Goal: Navigation & Orientation: Understand site structure

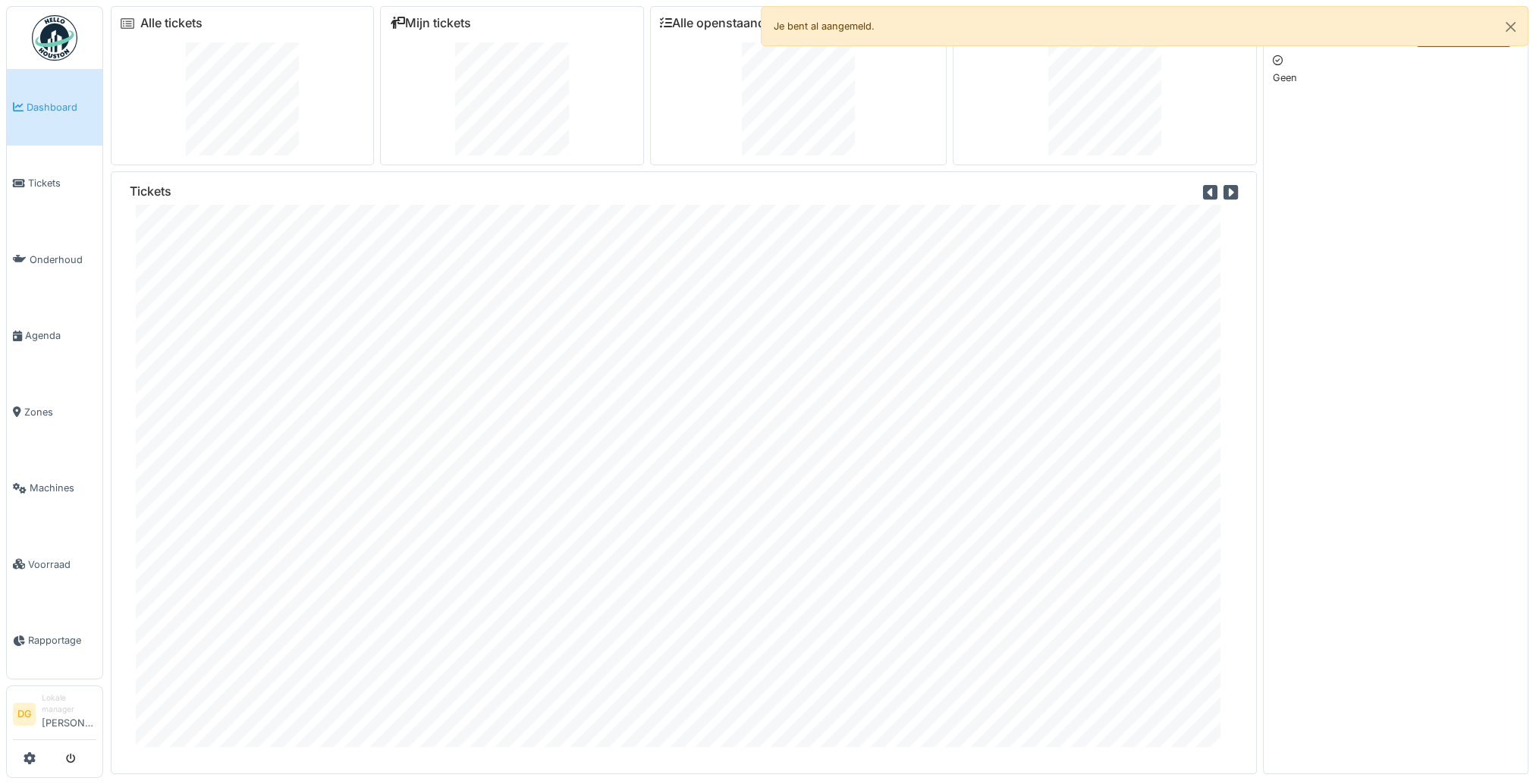
click at [760, 31] on div "Je bent al aangemeld." at bounding box center [1144, 25] width 768 height 40
click at [760, 25] on button "Close" at bounding box center [1510, 26] width 34 height 40
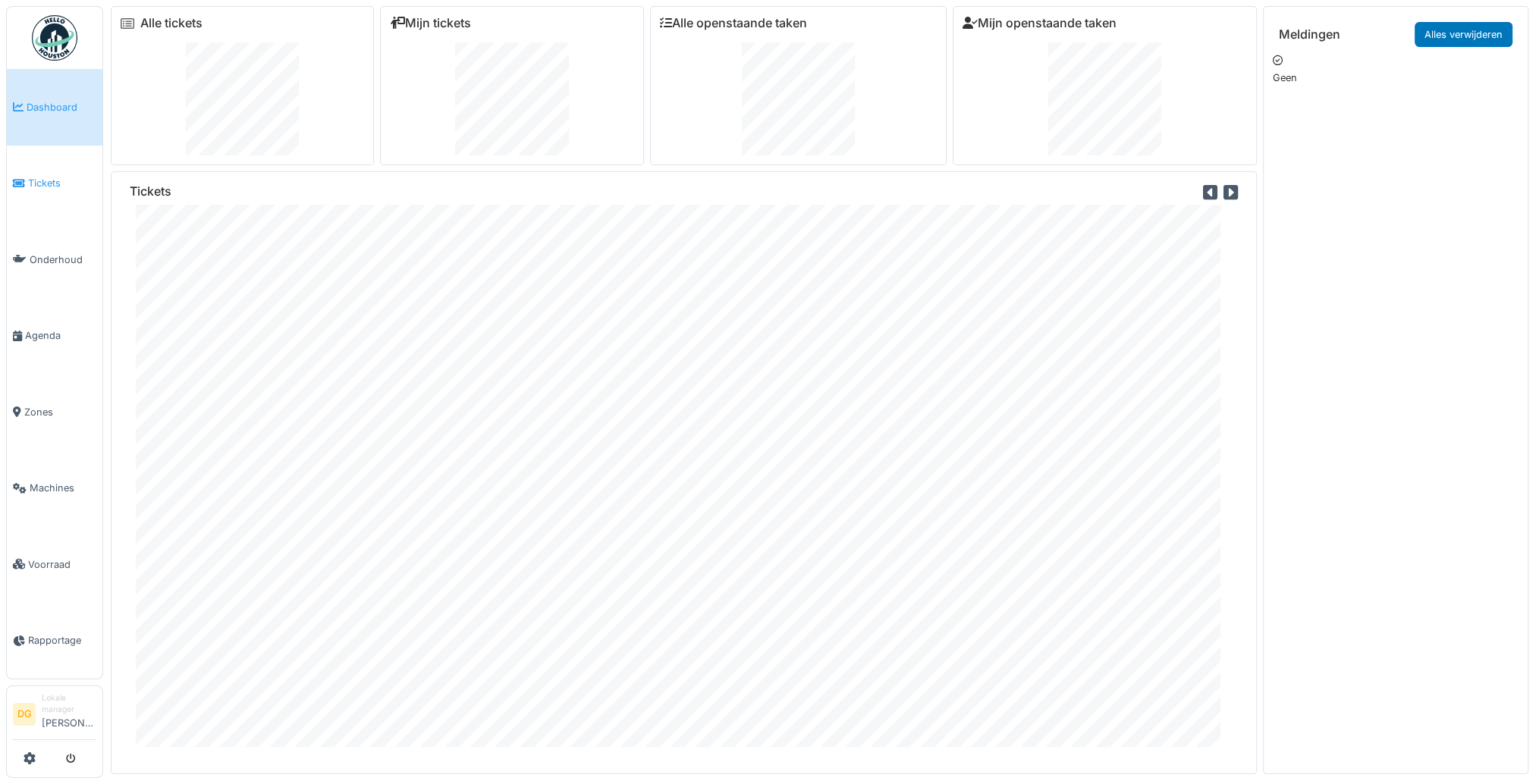
click at [47, 185] on span "Tickets" at bounding box center [62, 183] width 68 height 15
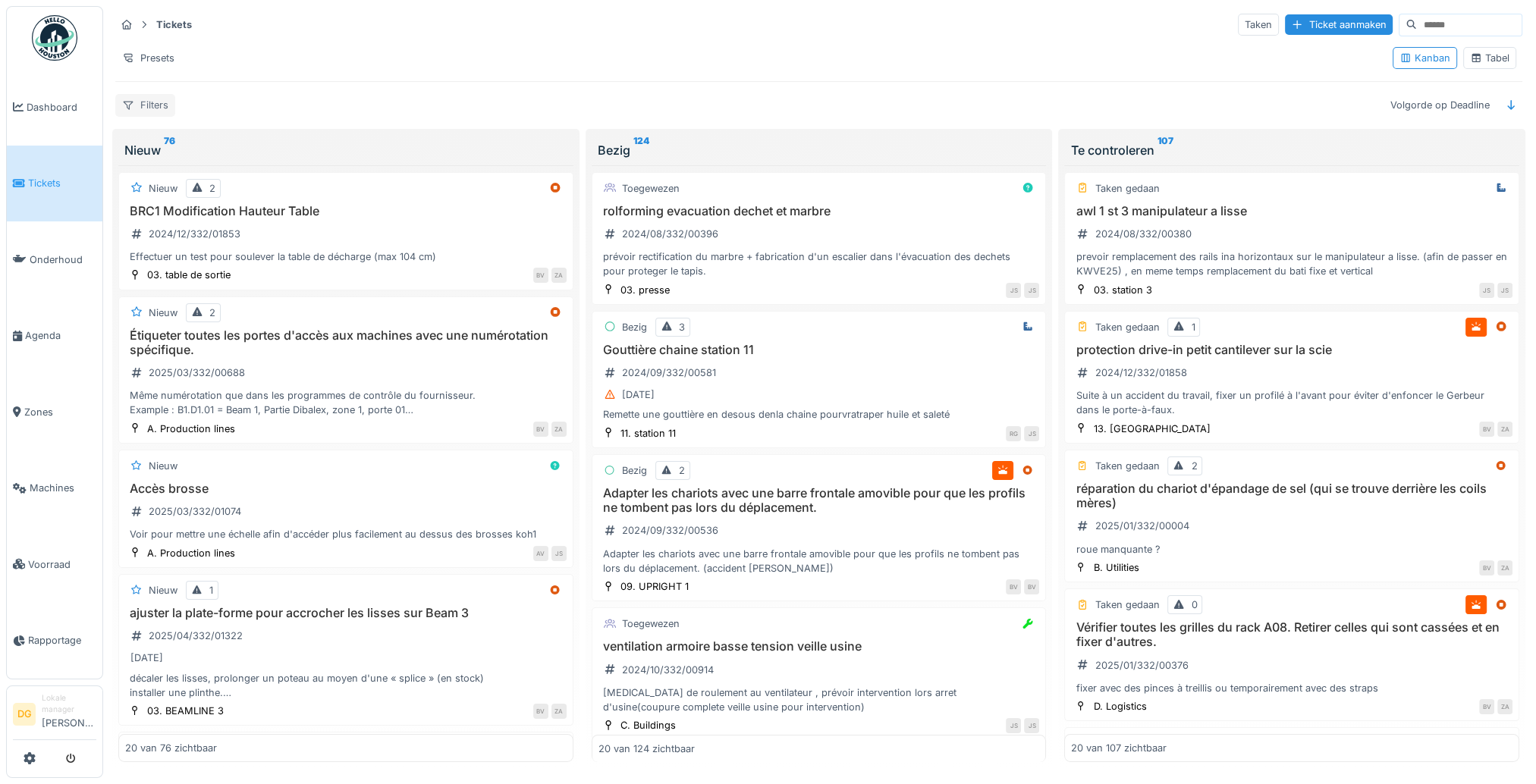
click at [129, 109] on div at bounding box center [128, 104] width 12 height 15
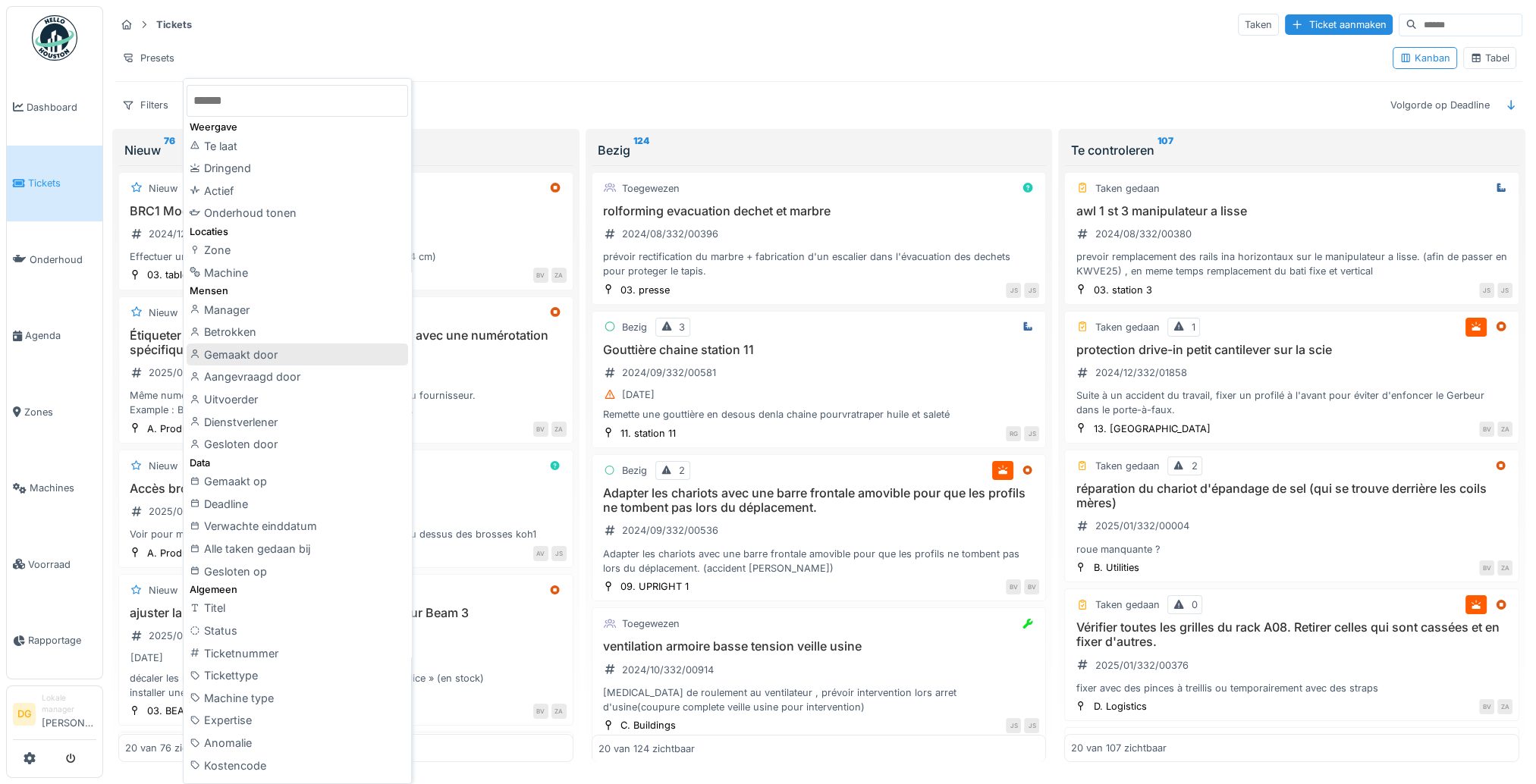
click at [252, 356] on div "Gemaakt door" at bounding box center [297, 354] width 222 height 22
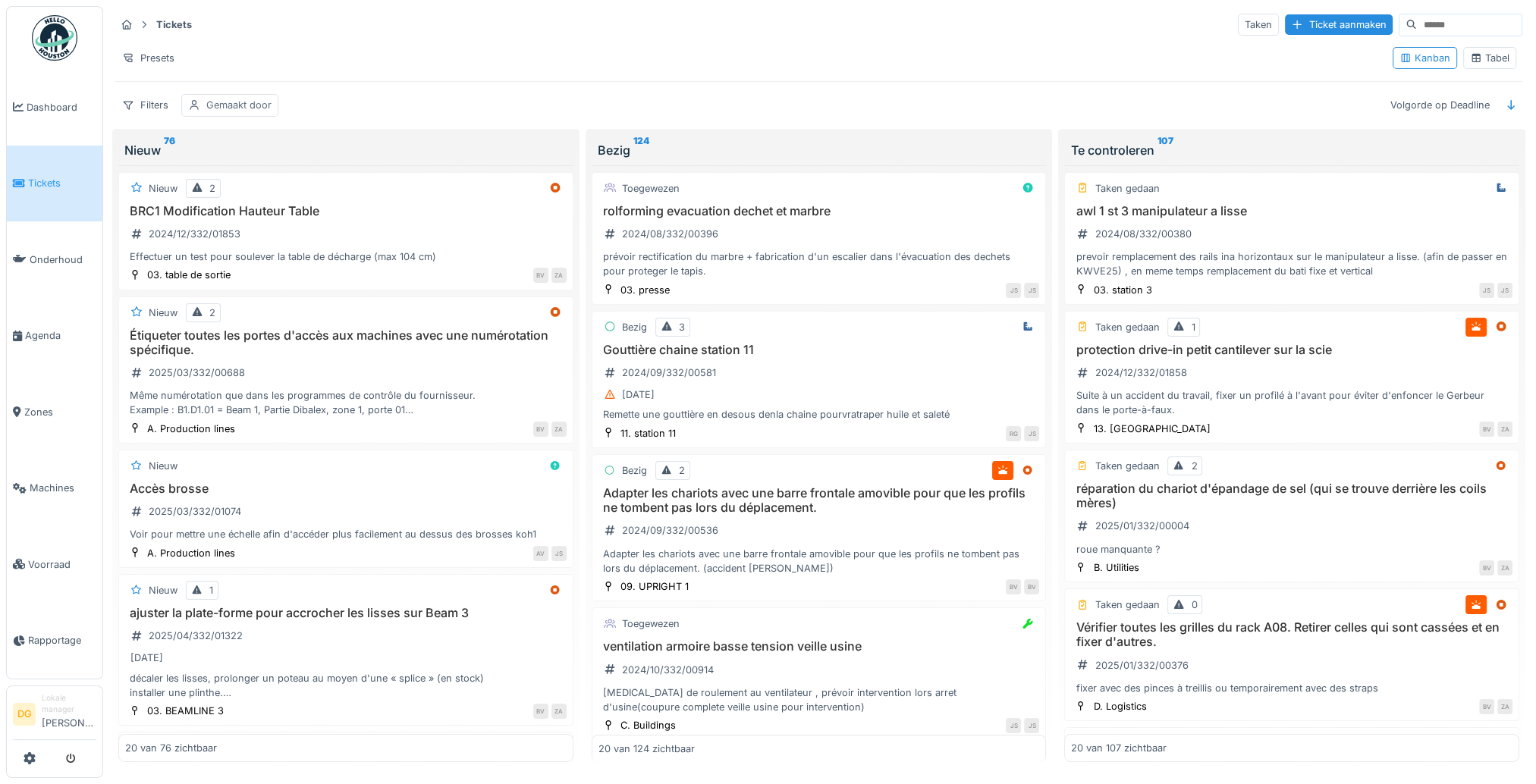
click at [266, 104] on div "Gemaakt door" at bounding box center [238, 104] width 65 height 15
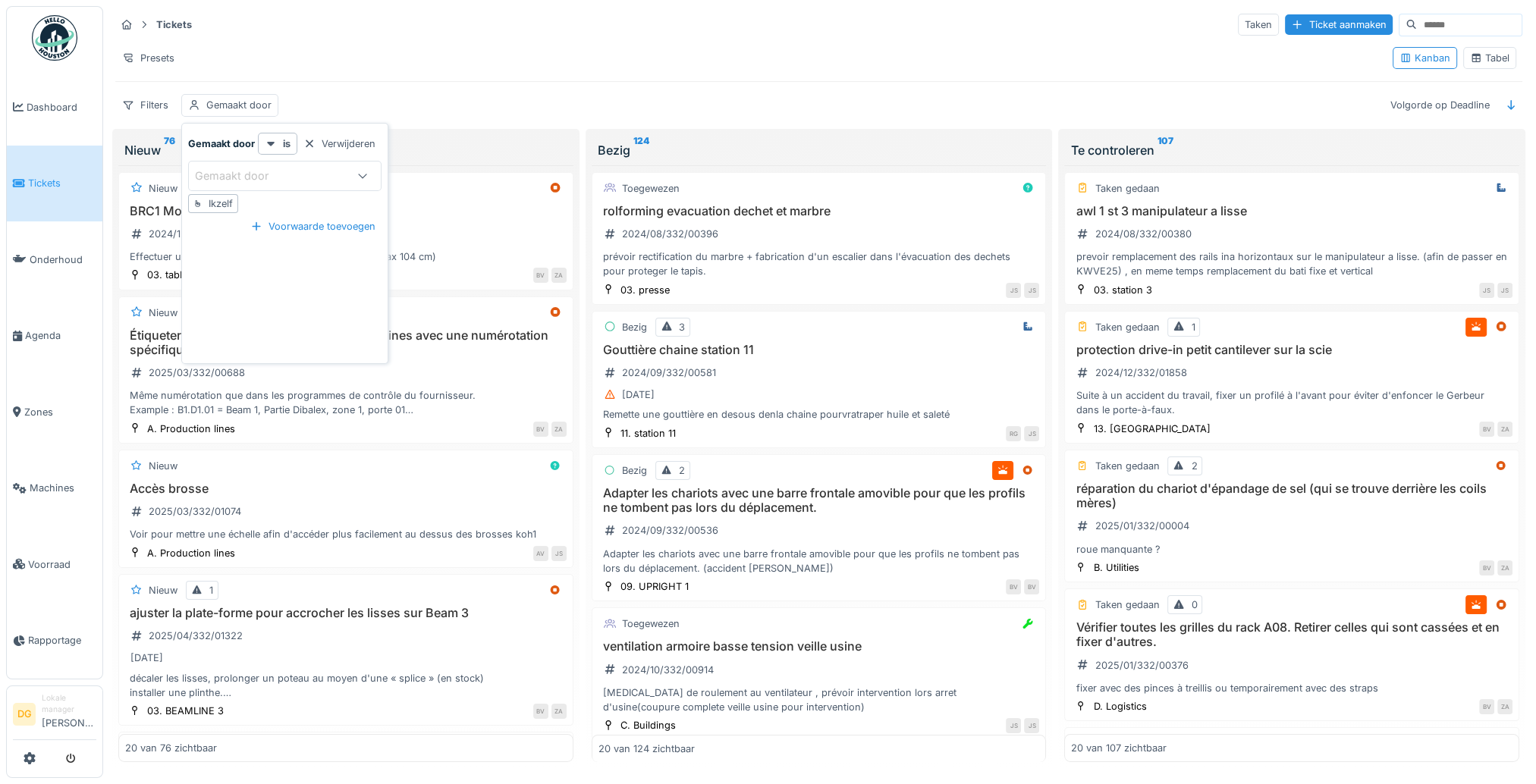
click at [281, 182] on div "Gemaakt door" at bounding box center [242, 176] width 95 height 17
type door_gyMTY "******"
click at [249, 296] on span "[PERSON_NAME]" at bounding box center [245, 291] width 90 height 17
type input "*****"
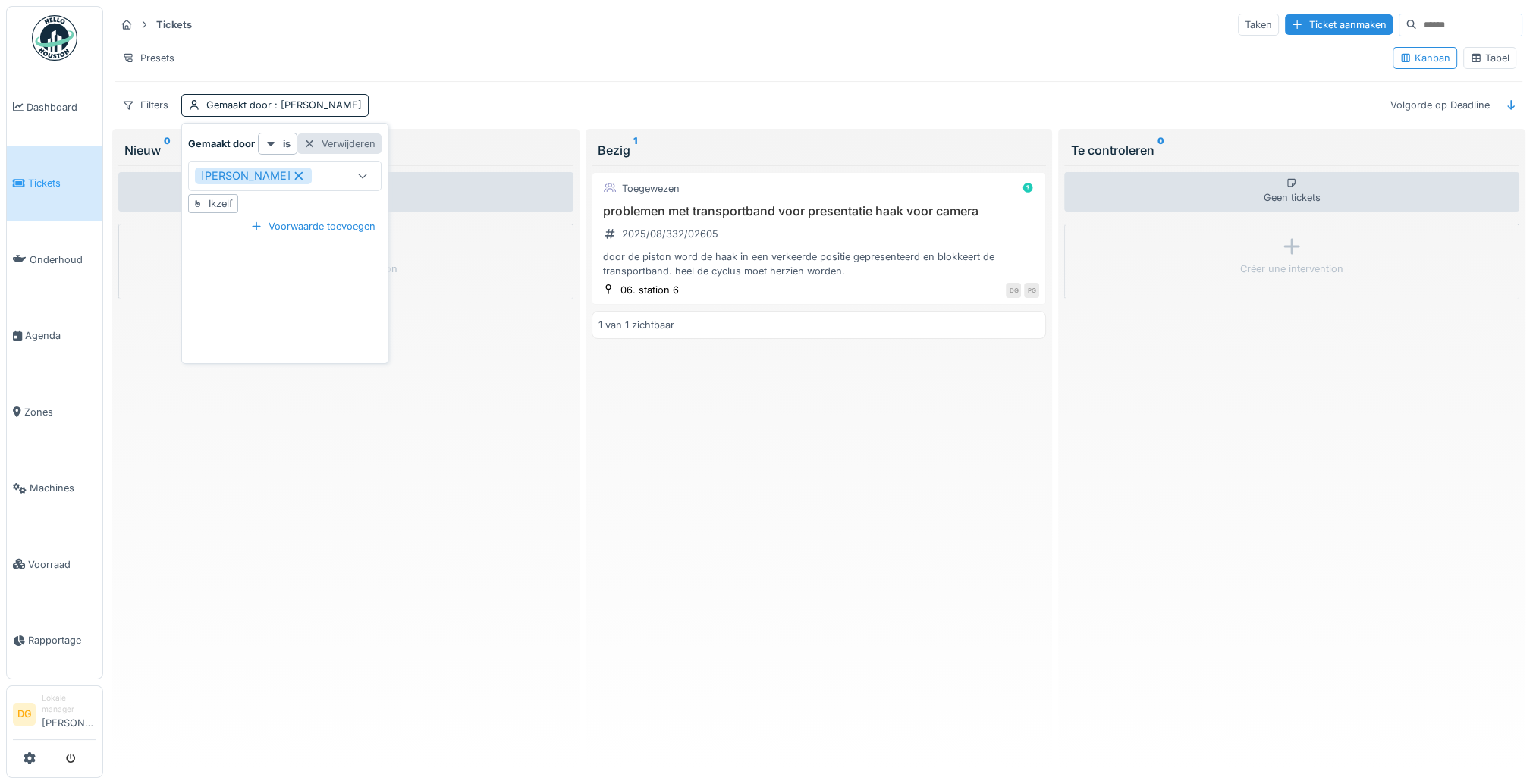
click at [361, 147] on div "Verwijderen" at bounding box center [339, 144] width 84 height 21
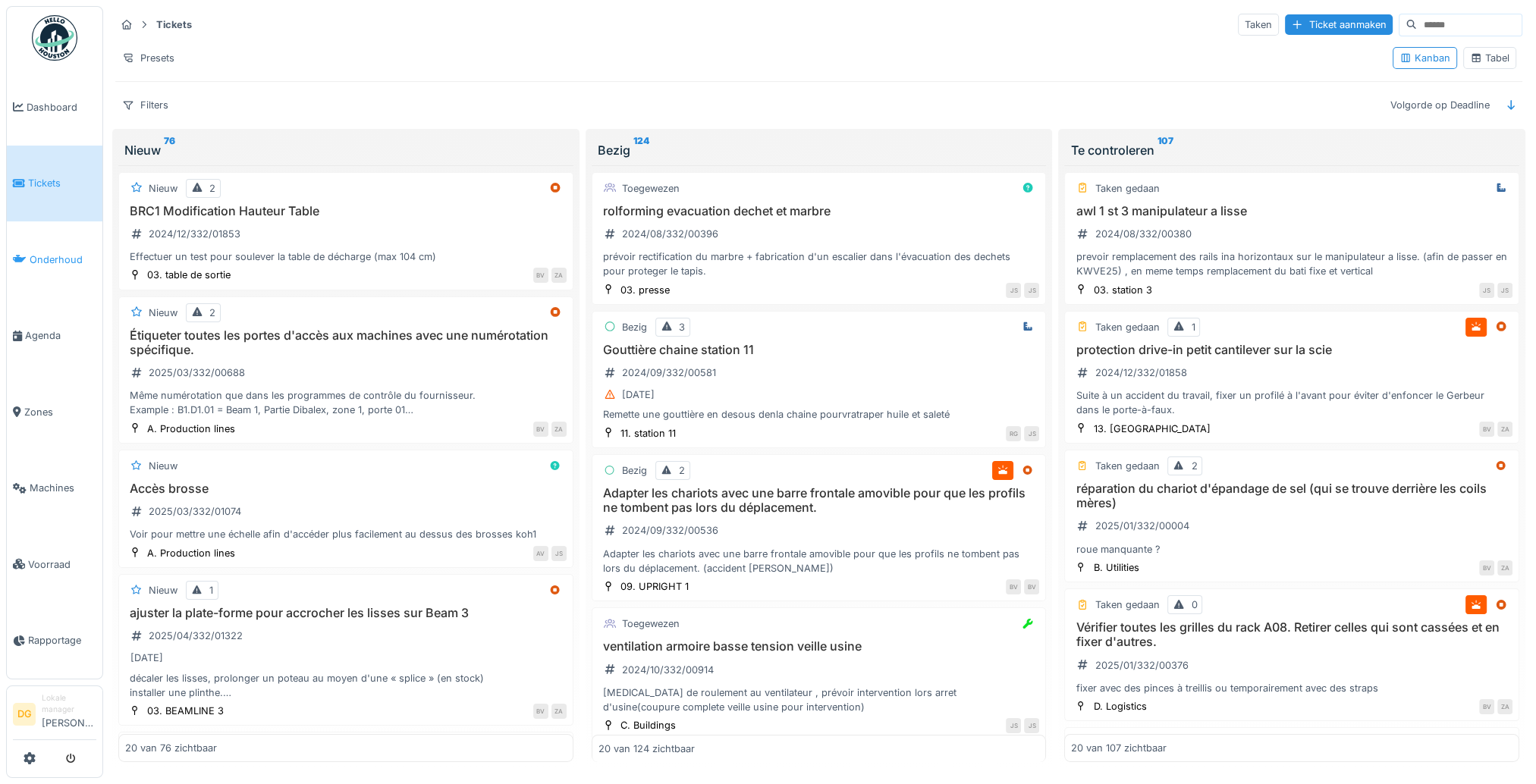
click at [58, 256] on span "Onderhoud" at bounding box center [62, 260] width 66 height 15
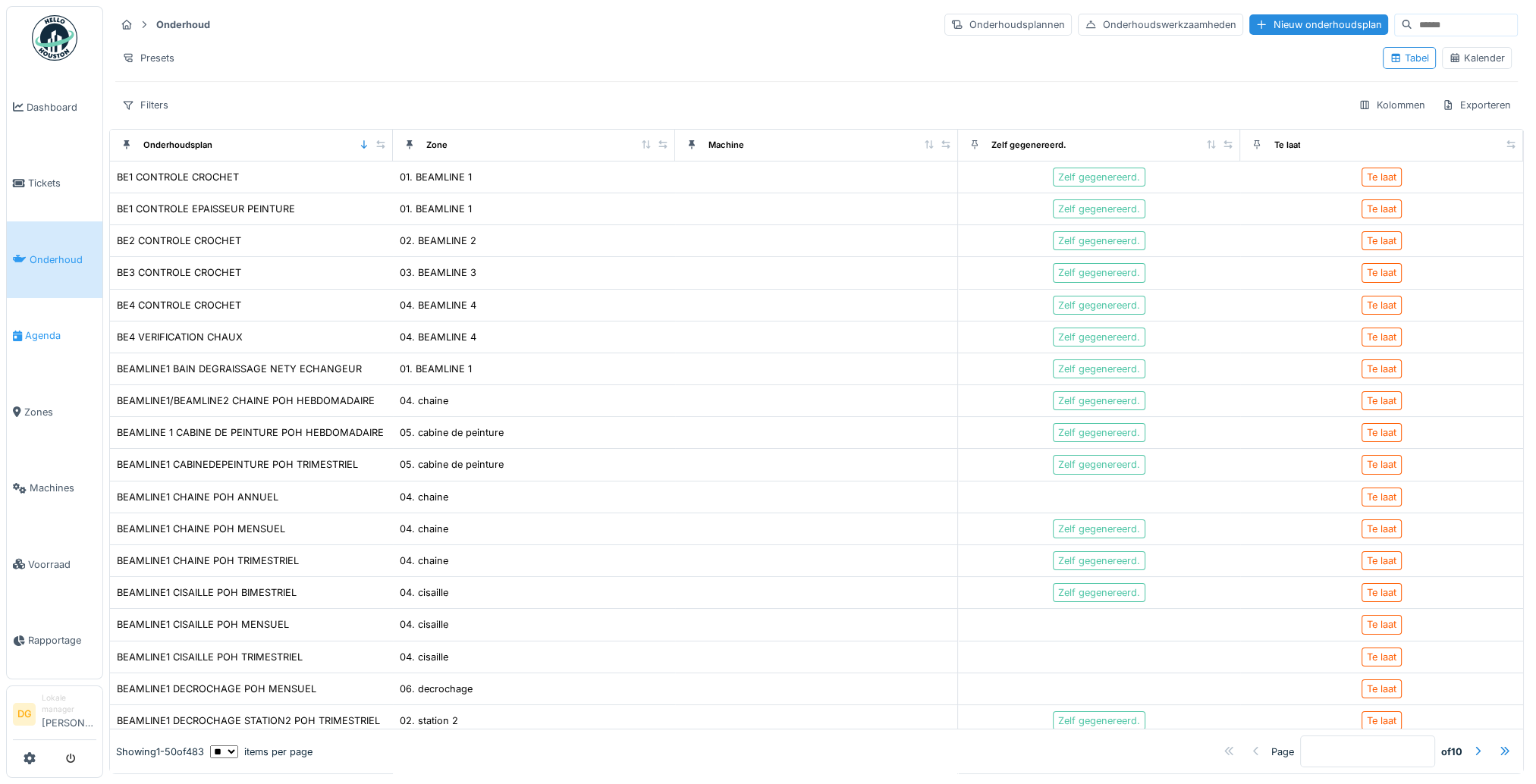
click at [36, 330] on span "Agenda" at bounding box center [61, 335] width 71 height 15
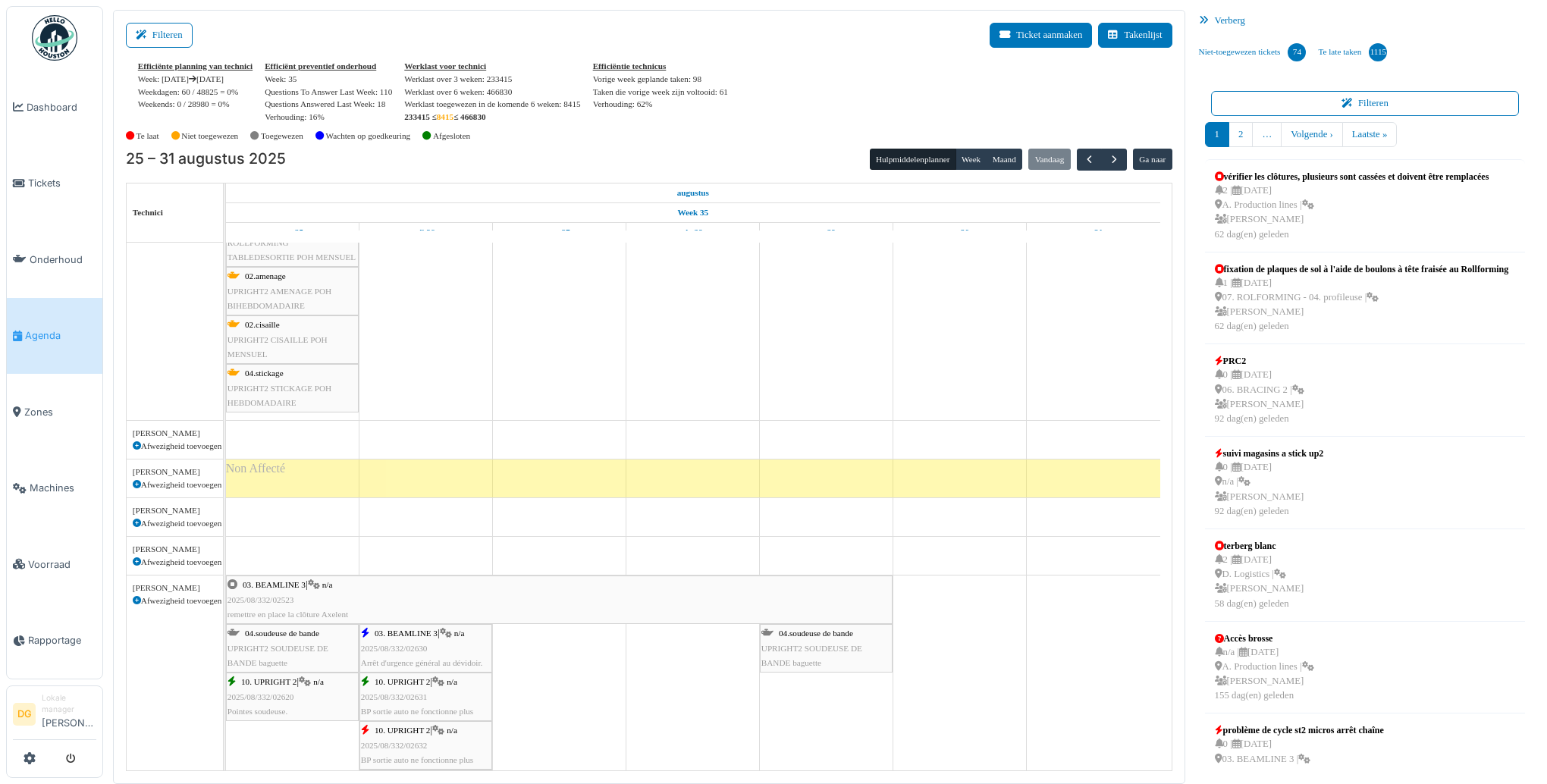
scroll to position [2001, 0]
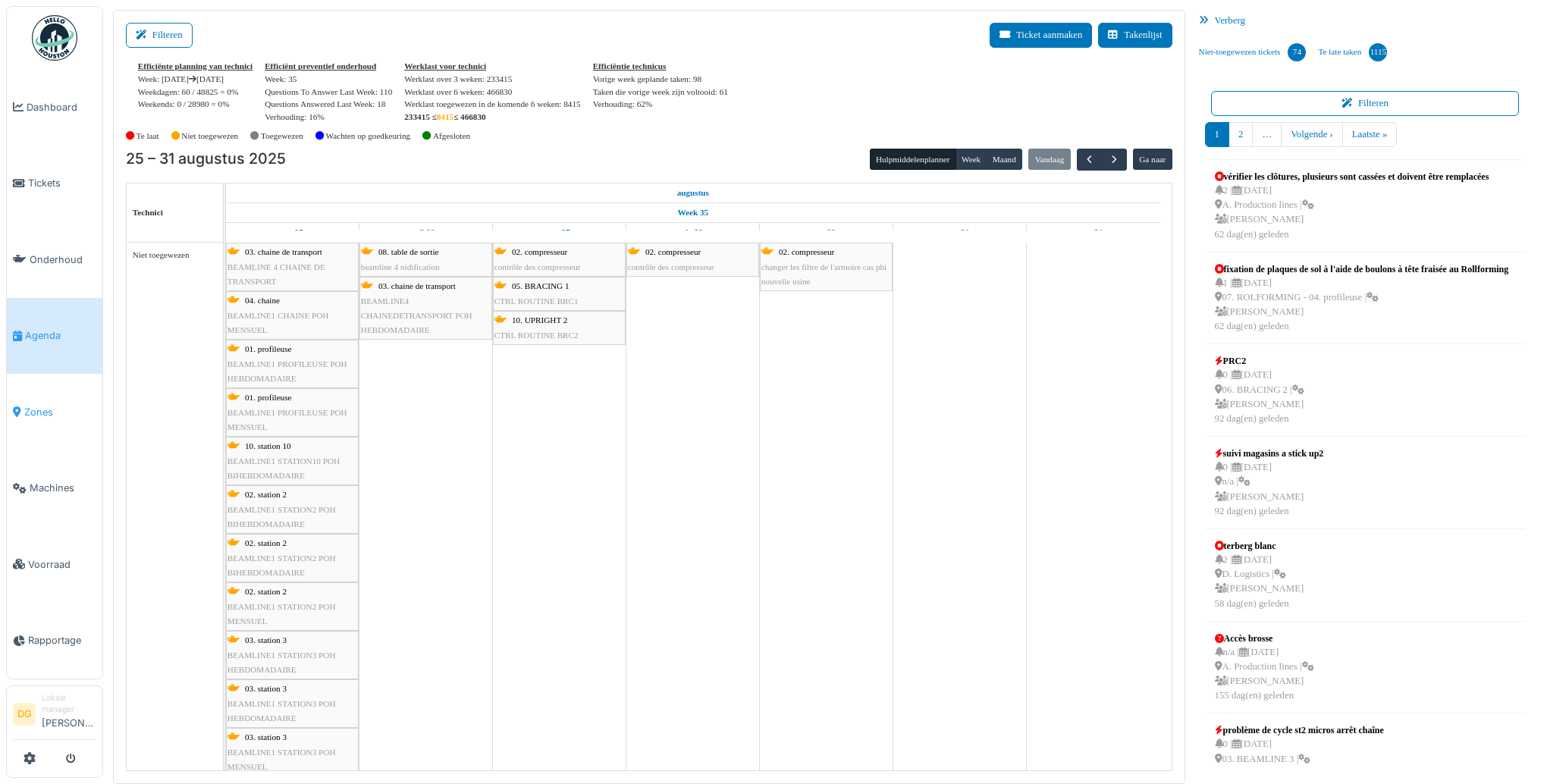
click at [56, 409] on span "Zones" at bounding box center [61, 412] width 72 height 15
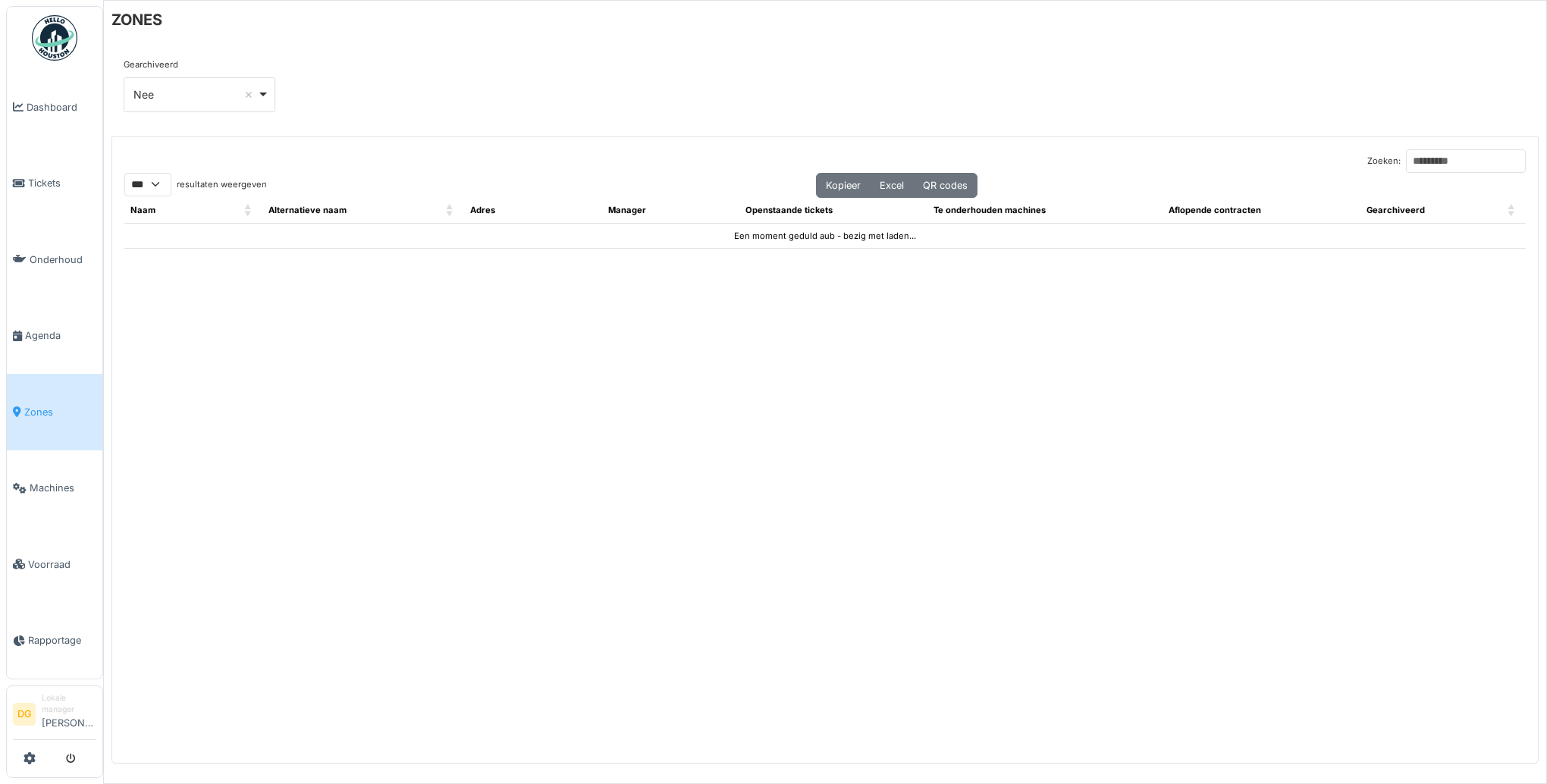
select select "***"
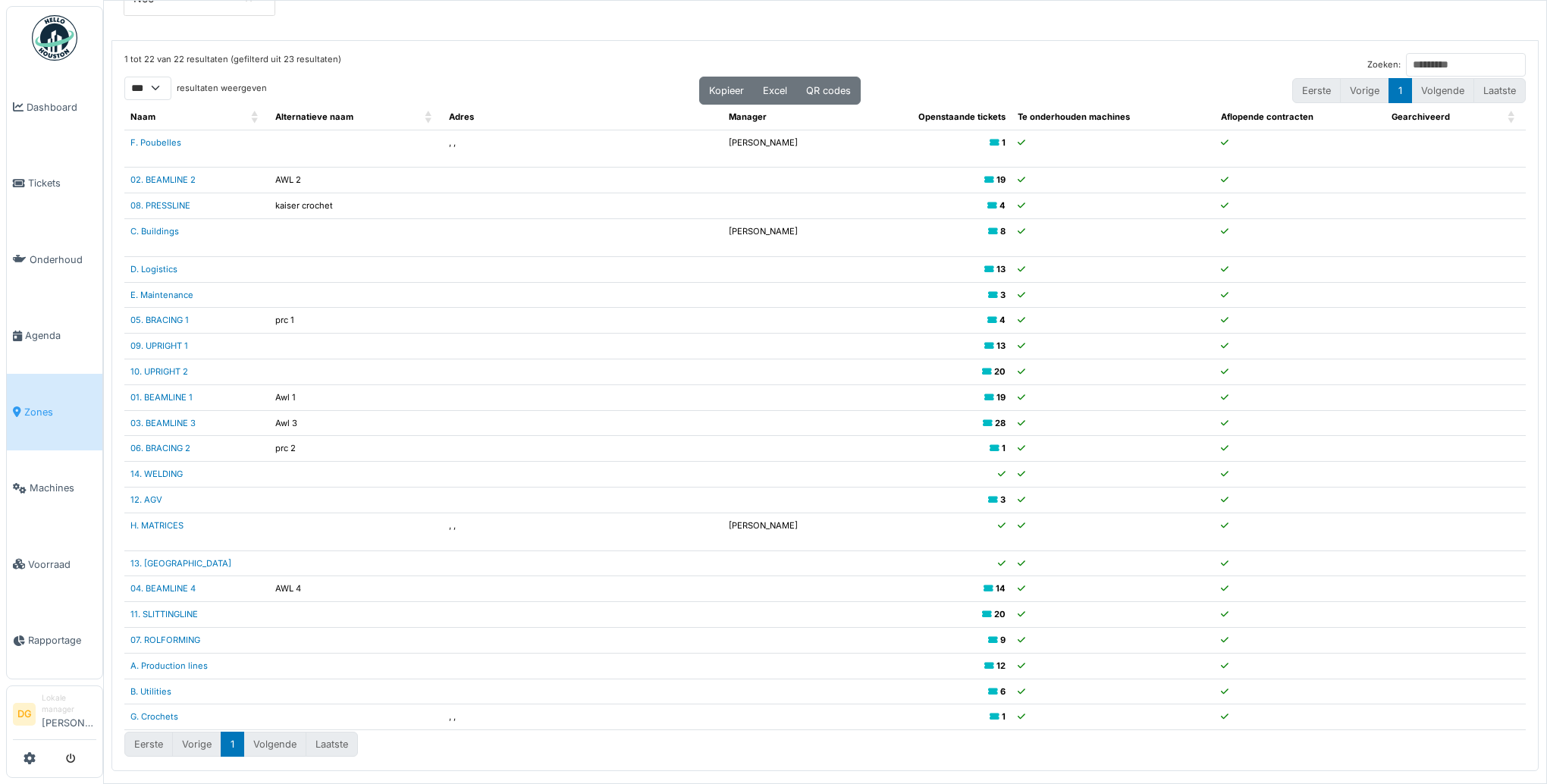
scroll to position [99, 0]
click at [66, 480] on span "Machines" at bounding box center [63, 487] width 66 height 15
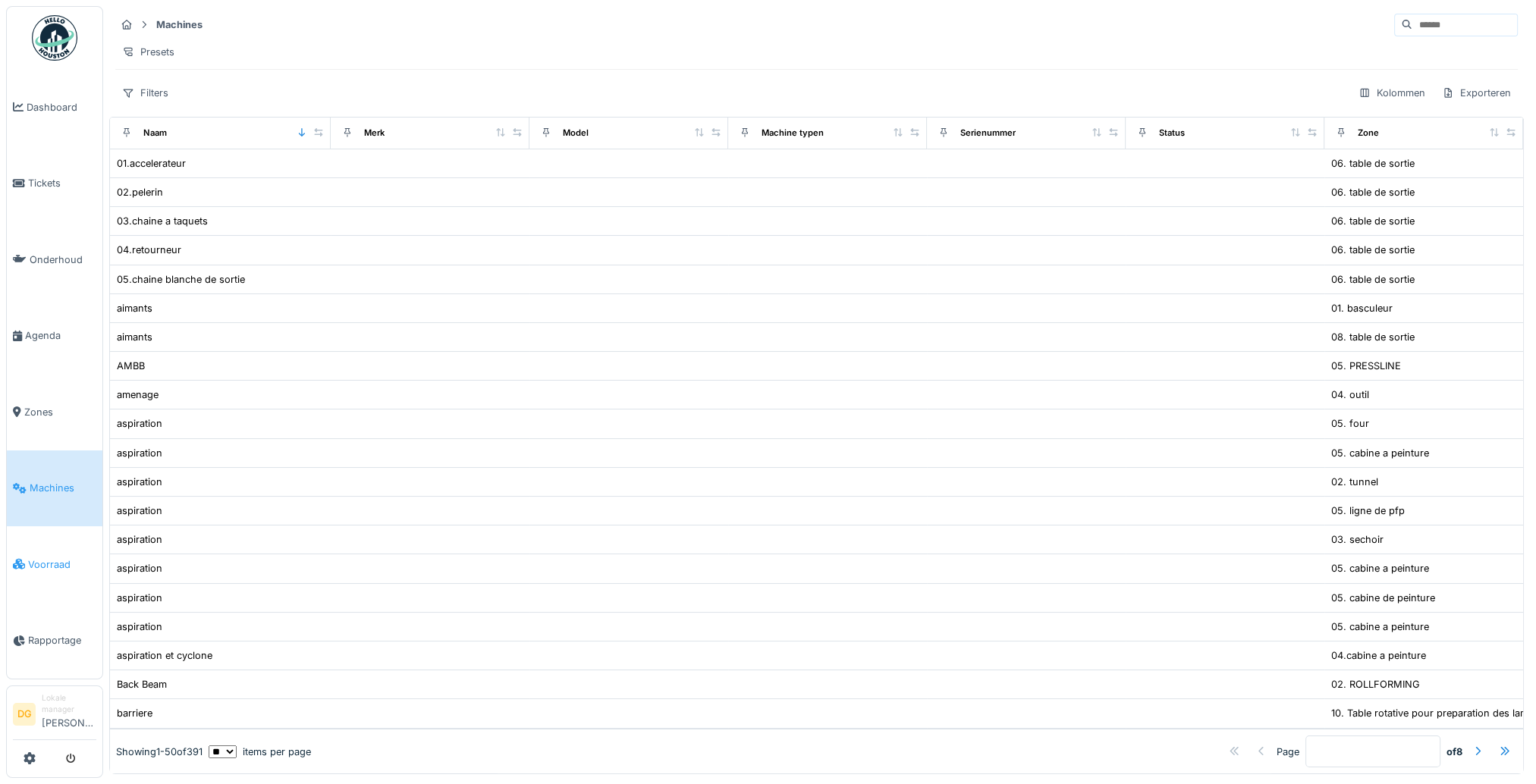
click at [46, 557] on span "Voorraad" at bounding box center [62, 564] width 68 height 15
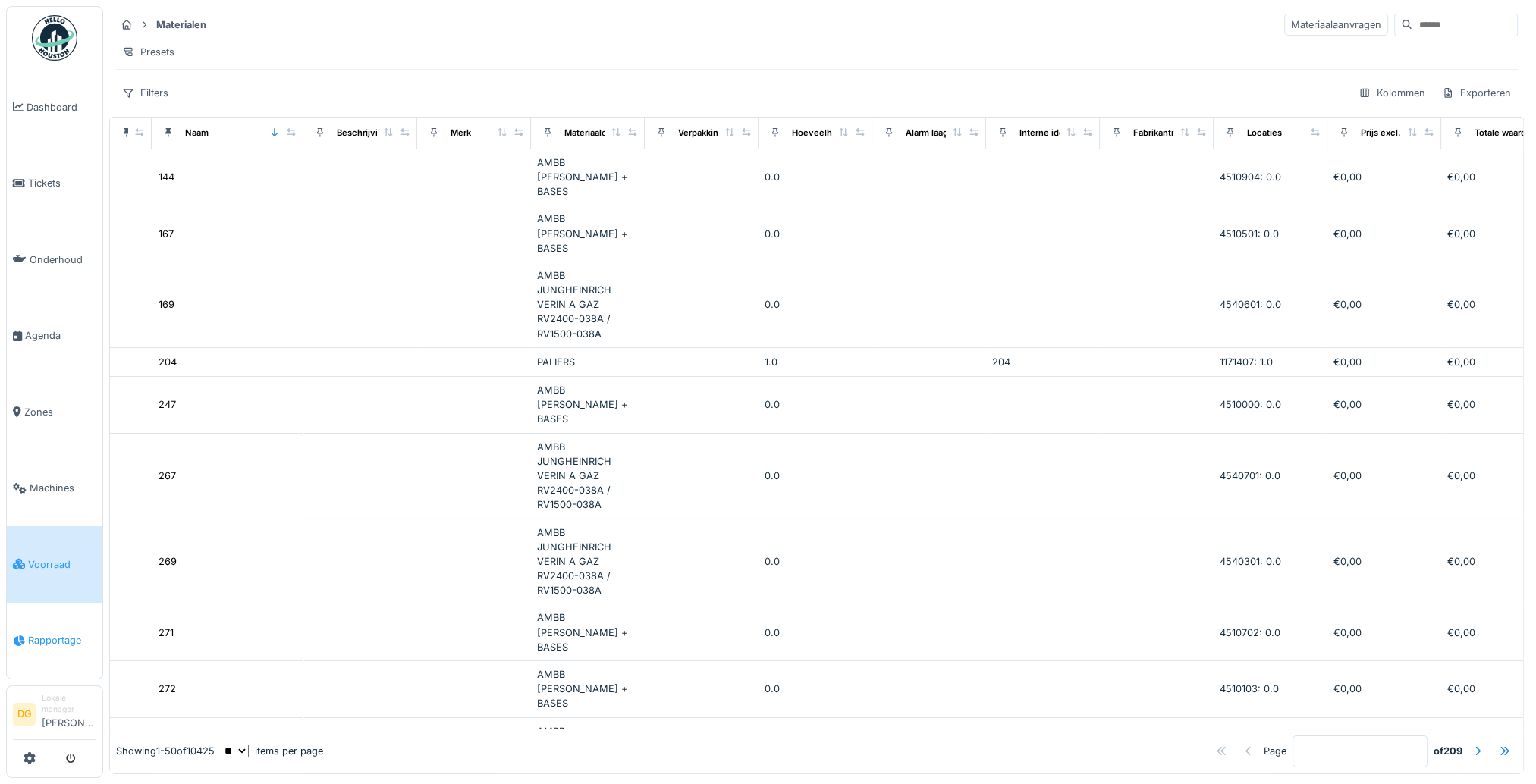
click at [48, 633] on span "Rapportage" at bounding box center [62, 640] width 68 height 15
click at [45, 633] on span "Rapportage" at bounding box center [62, 640] width 68 height 15
